Goal: Navigation & Orientation: Find specific page/section

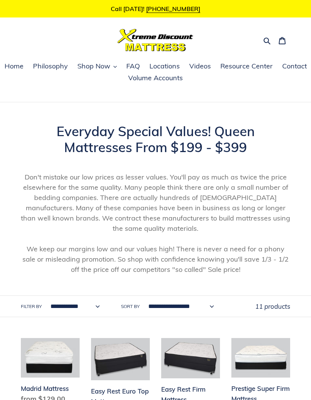
click at [19, 68] on span "Home" at bounding box center [14, 66] width 19 height 9
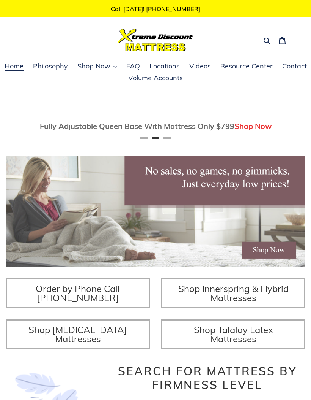
scroll to position [0, 300]
click at [166, 68] on span "Locations" at bounding box center [165, 66] width 30 height 9
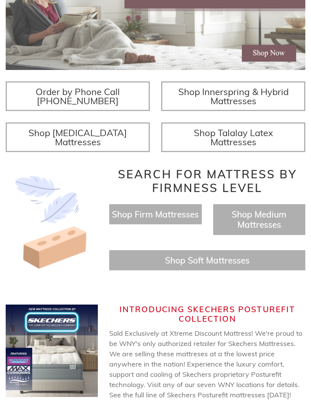
scroll to position [199, 0]
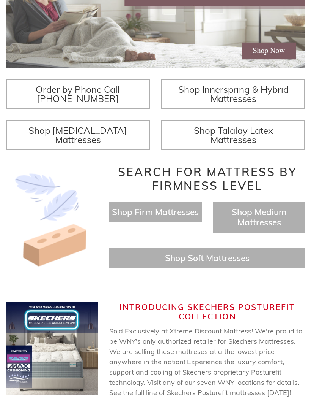
click at [274, 228] on span "Shop Medium Mattresses" at bounding box center [259, 217] width 55 height 21
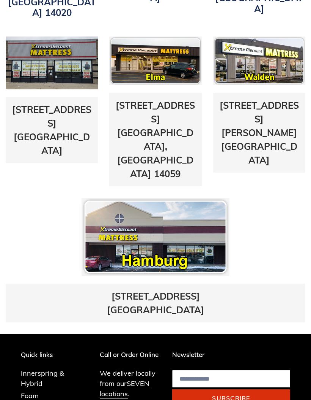
scroll to position [395, 0]
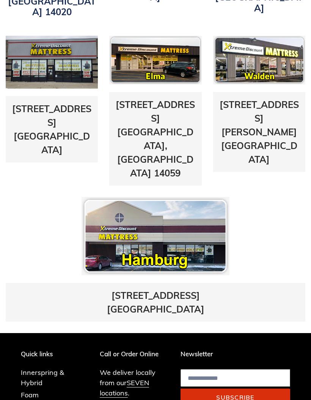
click at [182, 289] on link "4405 Milestrip Road Hamburg, NY 14219" at bounding box center [156, 301] width 98 height 25
